Goal: Task Accomplishment & Management: Complete application form

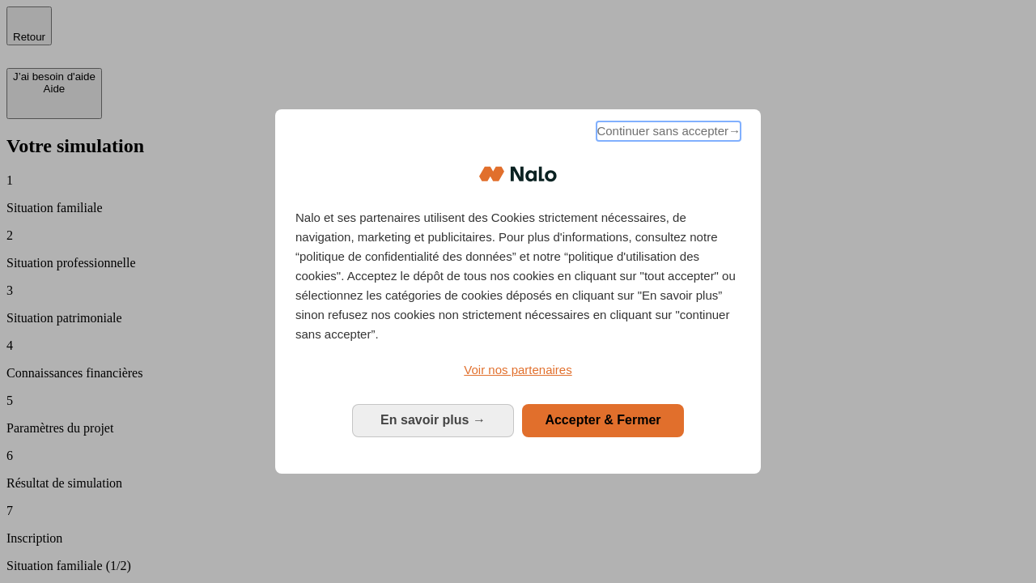
click at [667, 134] on span "Continuer sans accepter →" at bounding box center [668, 130] width 144 height 19
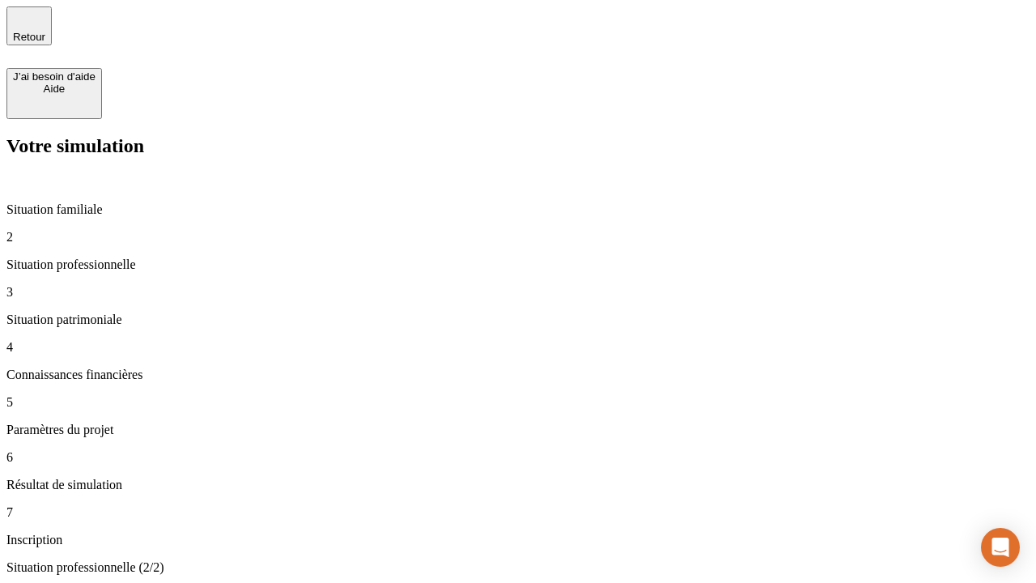
type input "30 000"
type input "40 000"
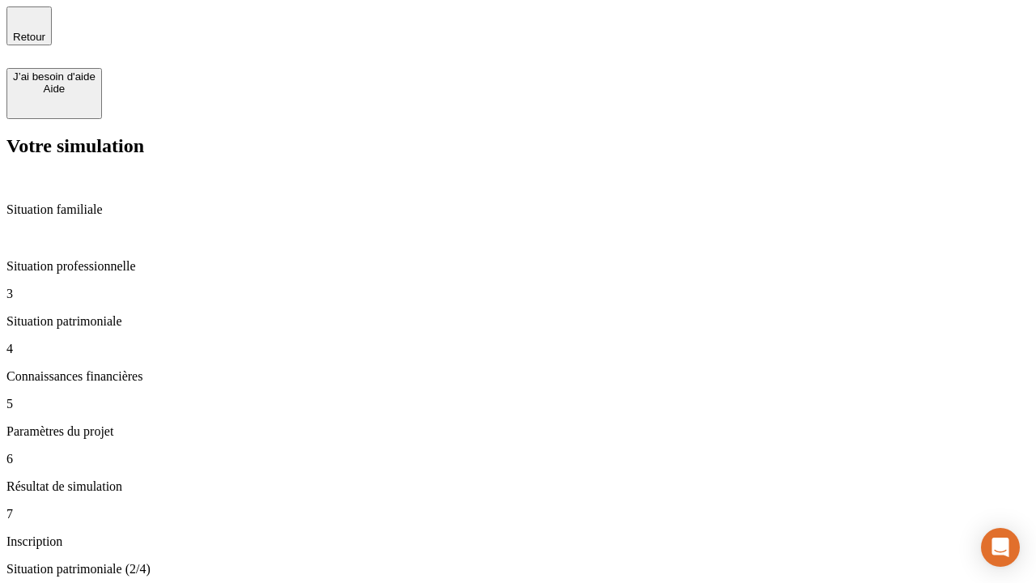
type input "1 100"
type input "20"
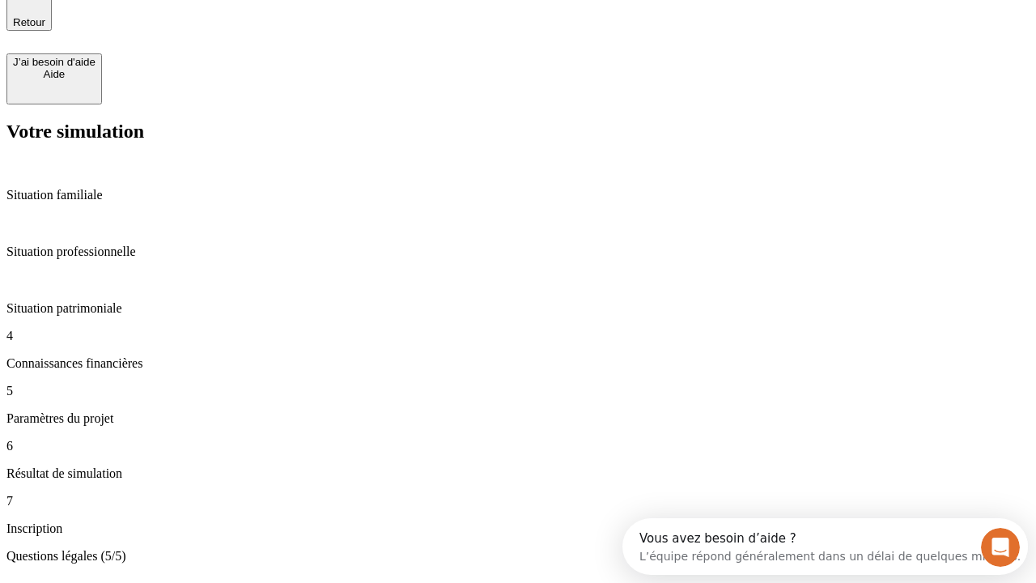
scroll to position [50, 0]
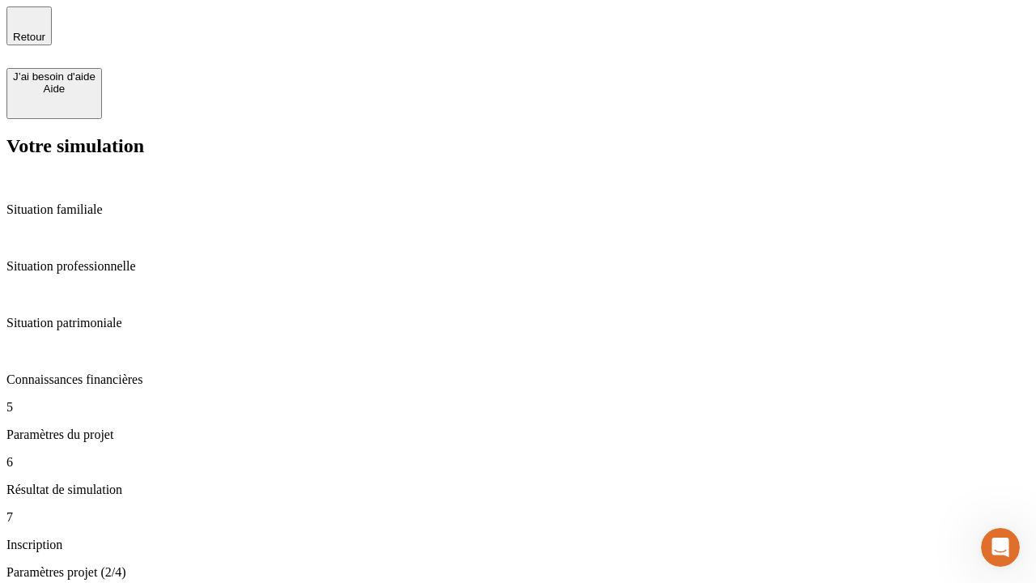
type input "40"
type input "62"
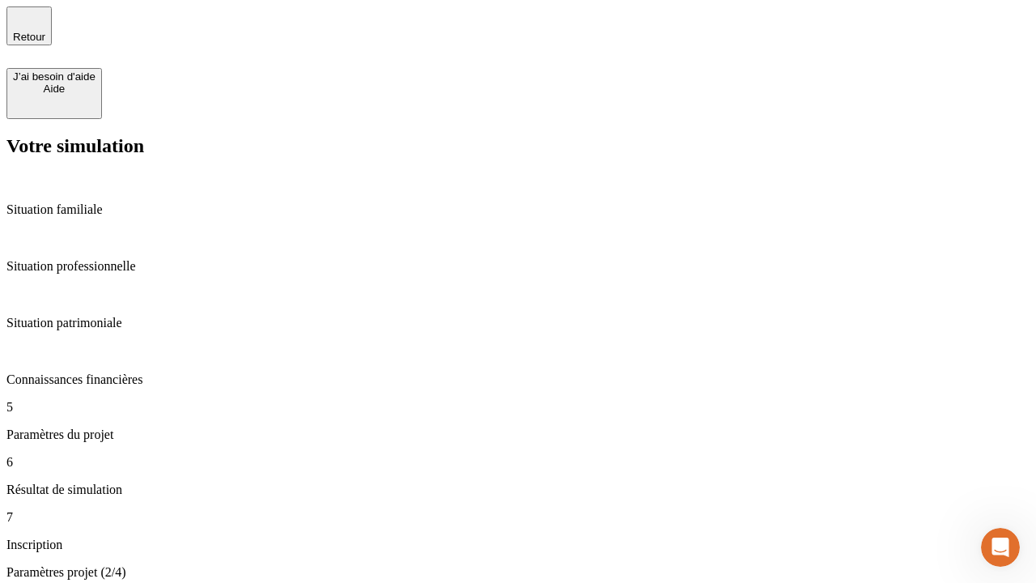
type input "50 000"
type input "640"
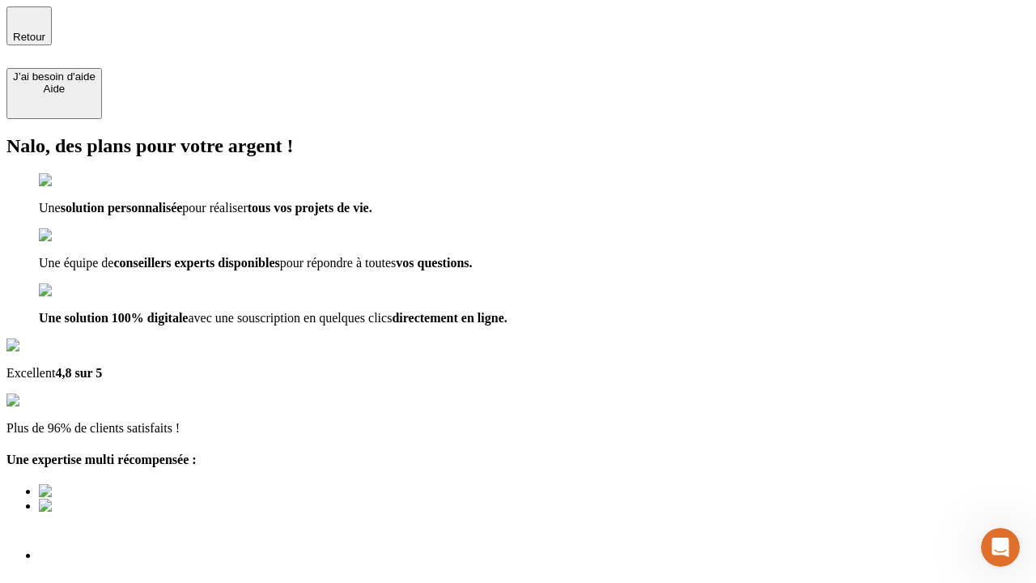
type input "[EMAIL_ADDRESS][DOMAIN_NAME]"
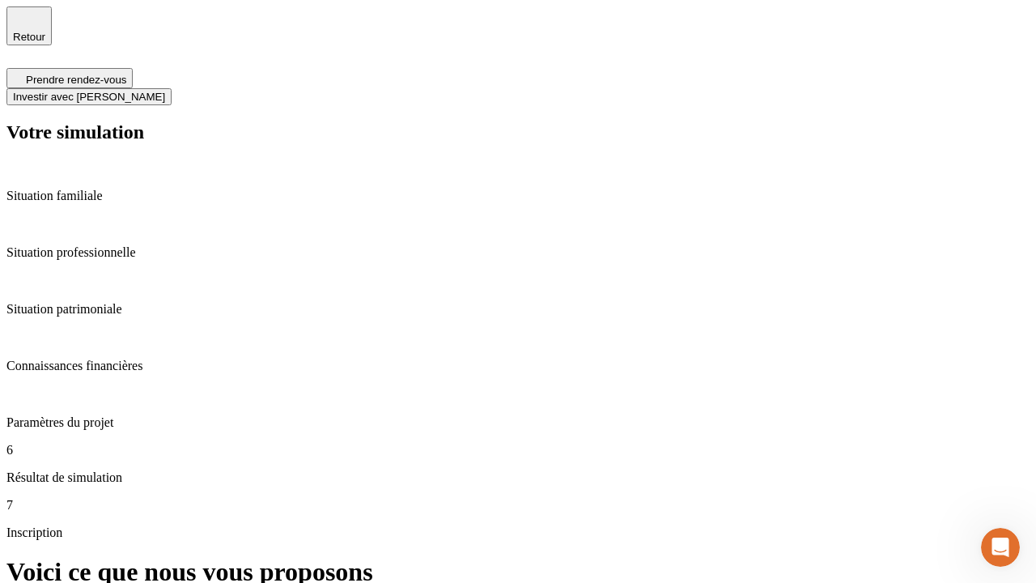
click at [165, 91] on span "Investir avec [PERSON_NAME]" at bounding box center [89, 97] width 152 height 12
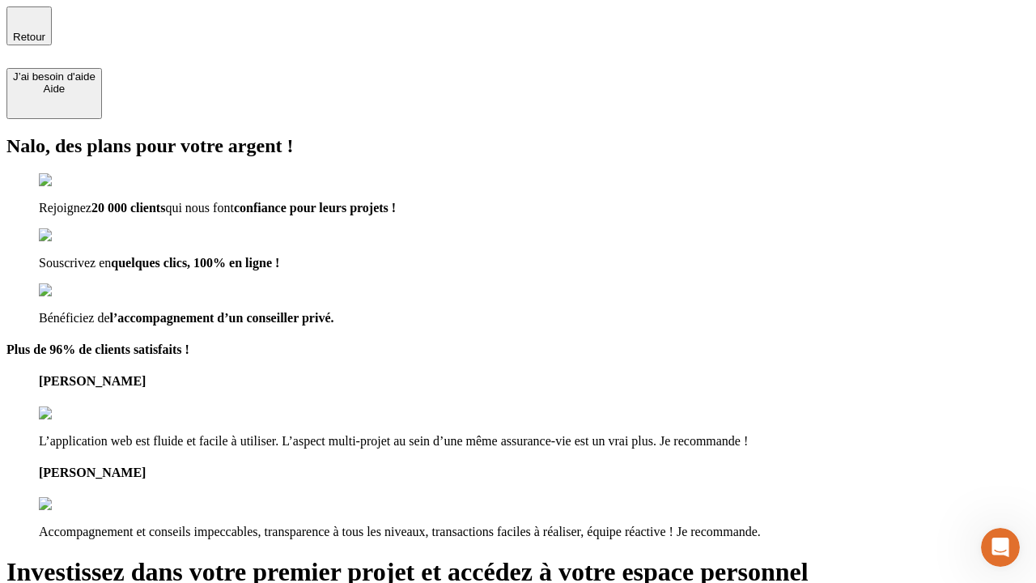
type input "[PERSON_NAME][EMAIL_ADDRESS][DOMAIN_NAME]"
